Goal: Information Seeking & Learning: Learn about a topic

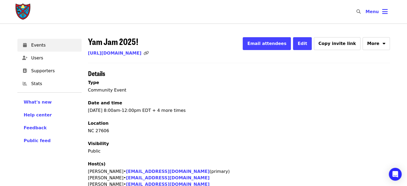
click at [302, 82] on h4 "Type" at bounding box center [239, 83] width 302 height 6
click at [142, 51] on link "[URL][DOMAIN_NAME]" at bounding box center [115, 53] width 54 height 5
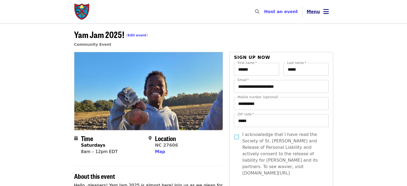
click at [317, 12] on span "Menu" at bounding box center [313, 11] width 13 height 5
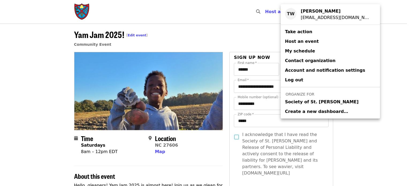
click at [294, 101] on span "Society of St. [PERSON_NAME]" at bounding box center [322, 102] width 74 height 6
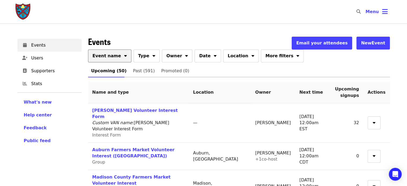
click at [115, 60] on button "Event name" at bounding box center [110, 56] width 44 height 13
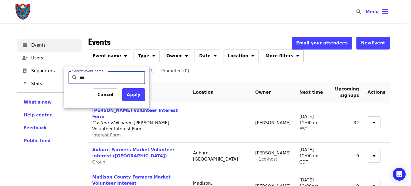
type input "****"
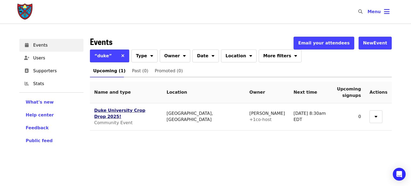
click at [115, 110] on link "Duke University Crop Drop 2025!" at bounding box center [119, 113] width 51 height 11
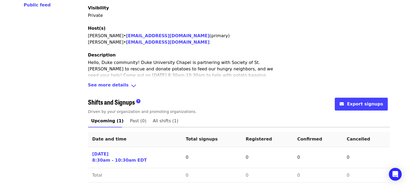
scroll to position [139, 0]
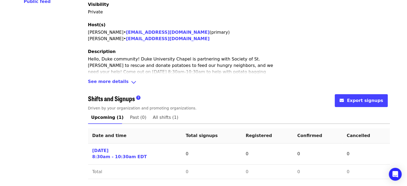
click at [105, 82] on span "See more details" at bounding box center [108, 82] width 41 height 8
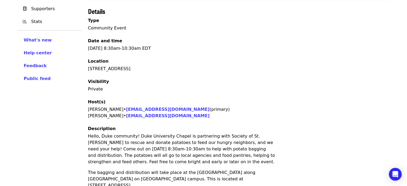
scroll to position [0, 0]
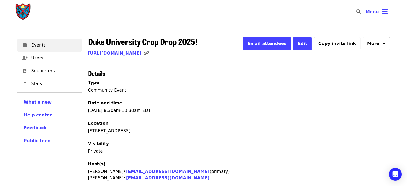
click at [100, 131] on div "[STREET_ADDRESS]" at bounding box center [239, 131] width 302 height 6
click at [126, 128] on div "[STREET_ADDRESS]" at bounding box center [239, 131] width 302 height 6
click at [126, 130] on div "[STREET_ADDRESS]" at bounding box center [239, 131] width 302 height 6
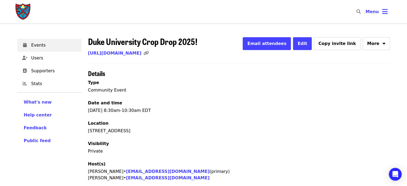
click at [126, 130] on div "[STREET_ADDRESS]" at bounding box center [239, 131] width 302 height 6
click at [138, 128] on div "[STREET_ADDRESS]" at bounding box center [239, 131] width 302 height 6
drag, startPoint x: 158, startPoint y: 130, endPoint x: 88, endPoint y: 133, distance: 69.9
click at [88, 133] on div "[STREET_ADDRESS]" at bounding box center [239, 131] width 302 height 6
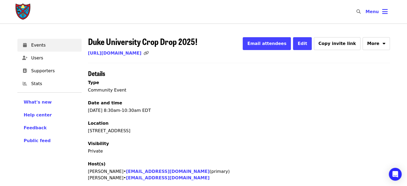
click at [88, 133] on div "[STREET_ADDRESS]" at bounding box center [239, 131] width 302 height 6
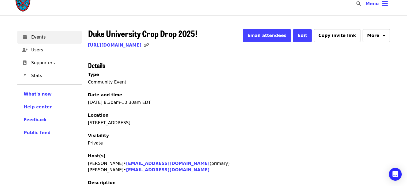
scroll to position [1, 0]
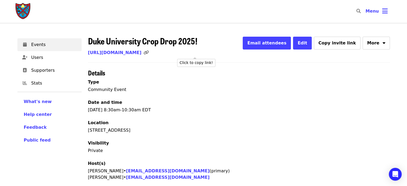
click at [191, 65] on div "Click to copy link!" at bounding box center [196, 63] width 38 height 8
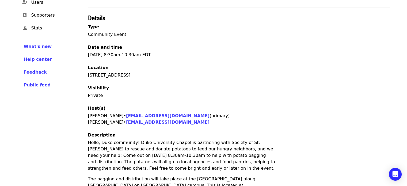
scroll to position [0, 0]
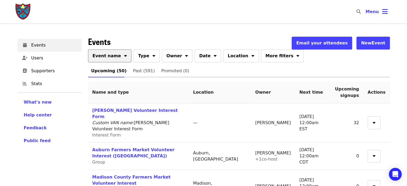
click at [117, 55] on button "Event name" at bounding box center [110, 56] width 44 height 13
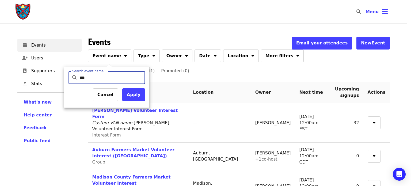
type input "*******"
click at [134, 94] on button "Apply" at bounding box center [133, 94] width 23 height 13
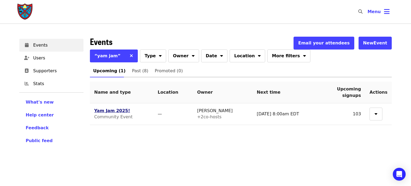
click at [114, 110] on link "Yam Jam 2025!" at bounding box center [112, 110] width 36 height 5
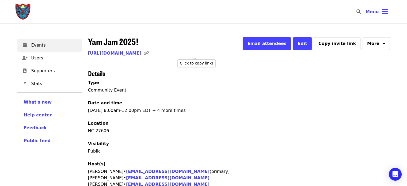
click at [149, 52] on icon "link icon" at bounding box center [145, 53] width 5 height 5
click at [138, 53] on link "[URL][DOMAIN_NAME]" at bounding box center [115, 53] width 54 height 5
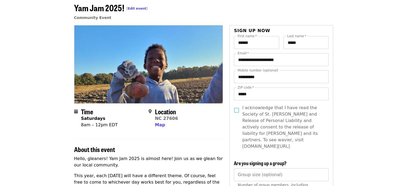
scroll to position [18, 0]
